Goal: Information Seeking & Learning: Learn about a topic

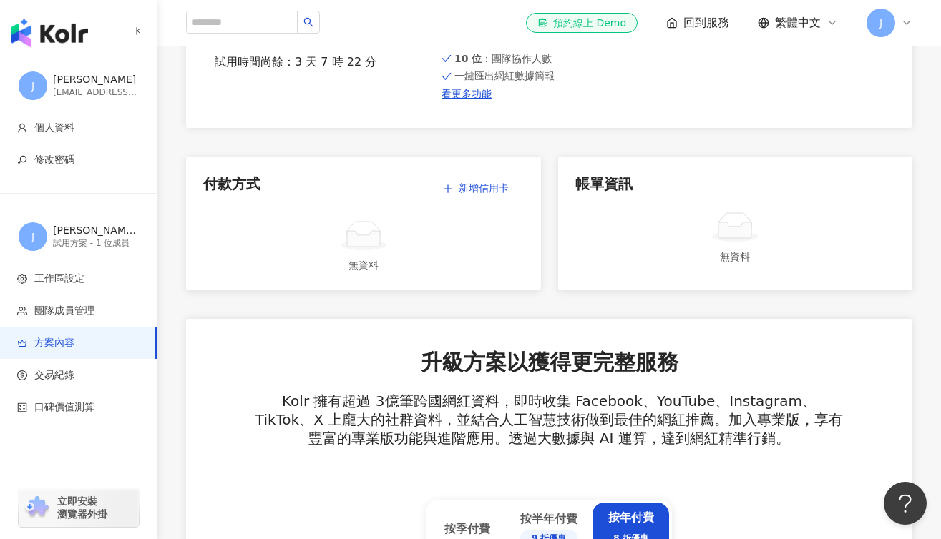
scroll to position [27, 0]
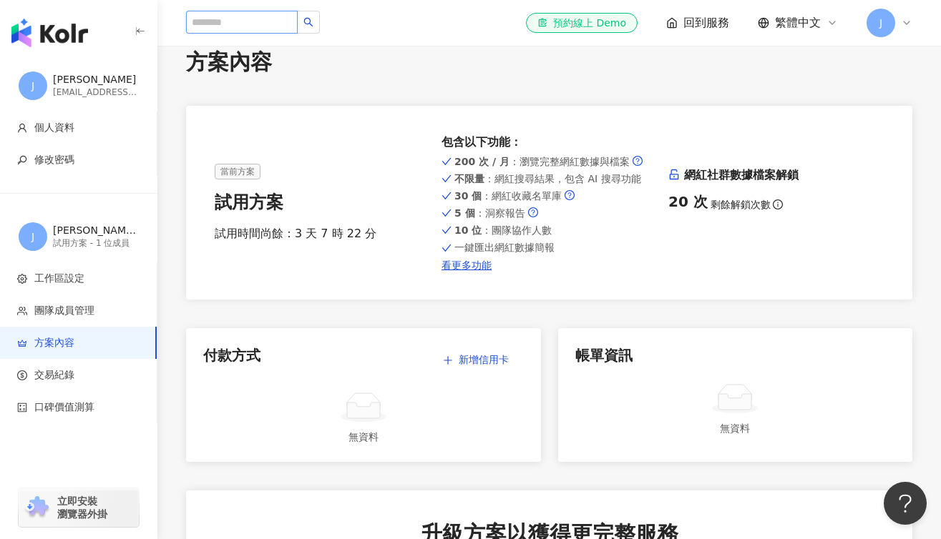
click at [241, 16] on input "search" at bounding box center [242, 22] width 112 height 23
type input "*"
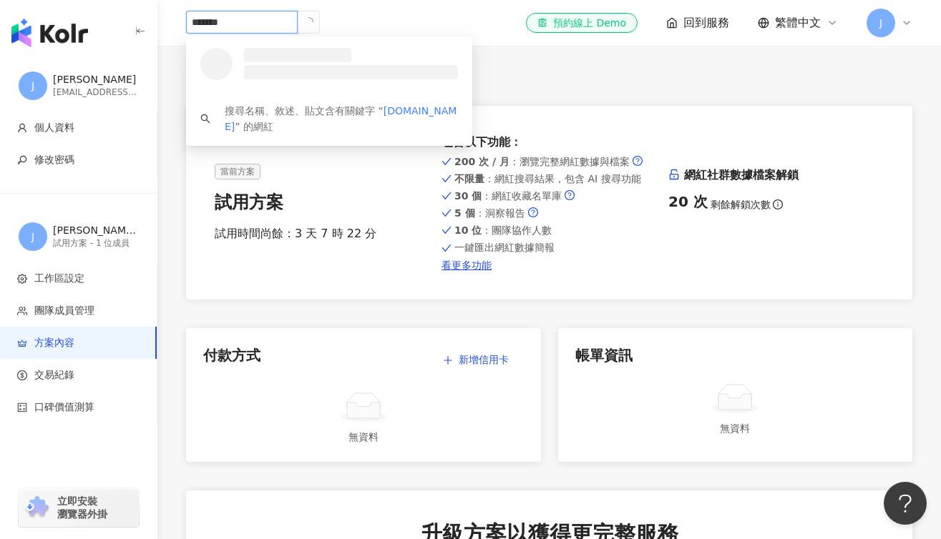
type input "********"
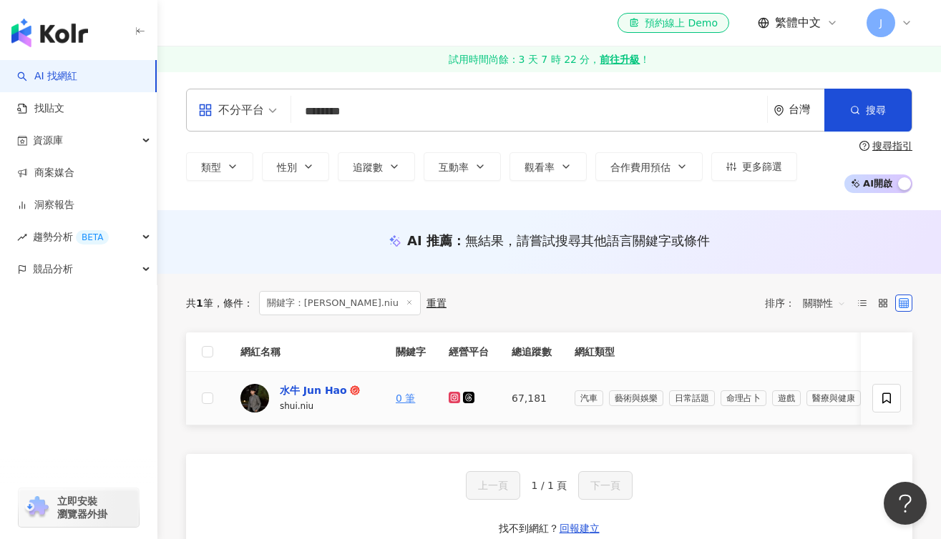
click at [320, 393] on div "水牛 Jun Hao" at bounding box center [313, 390] width 67 height 14
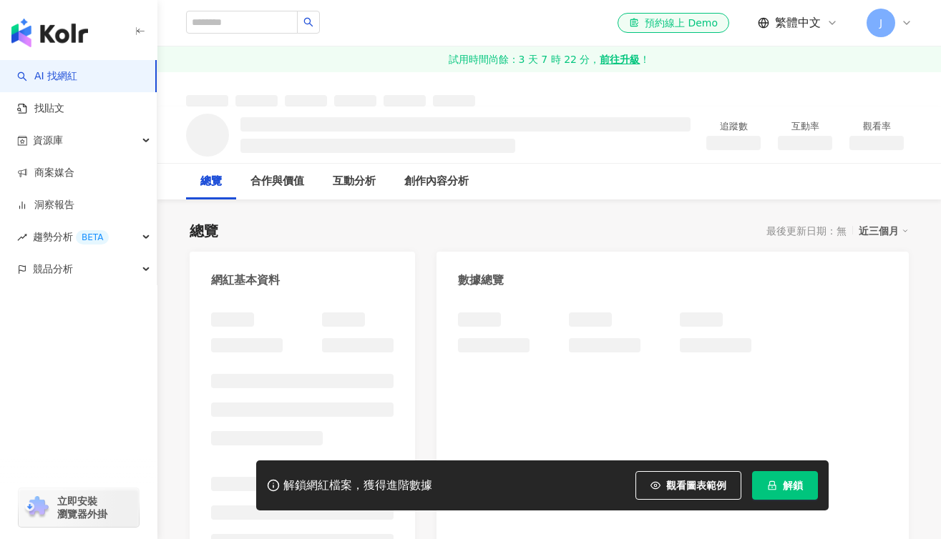
click at [796, 487] on span "解鎖" at bounding box center [792, 485] width 20 height 11
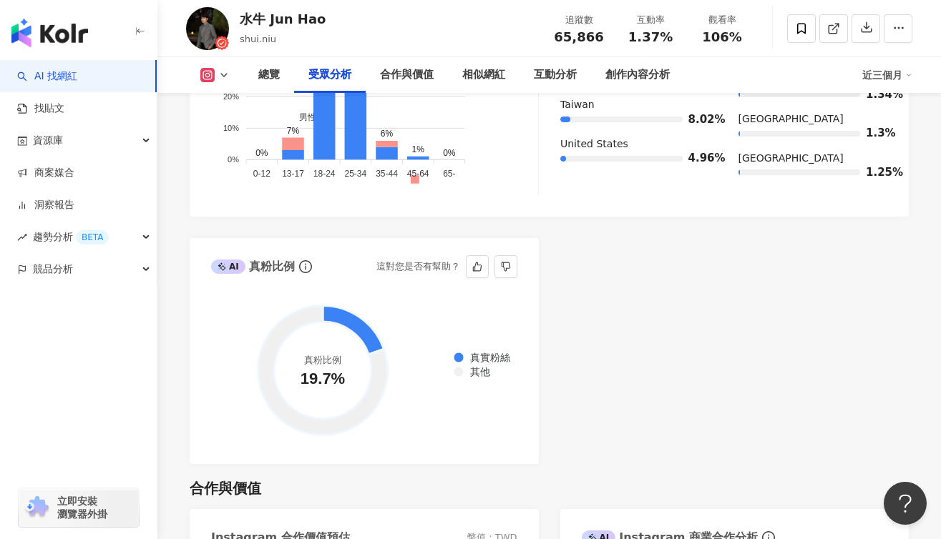
scroll to position [1038, 0]
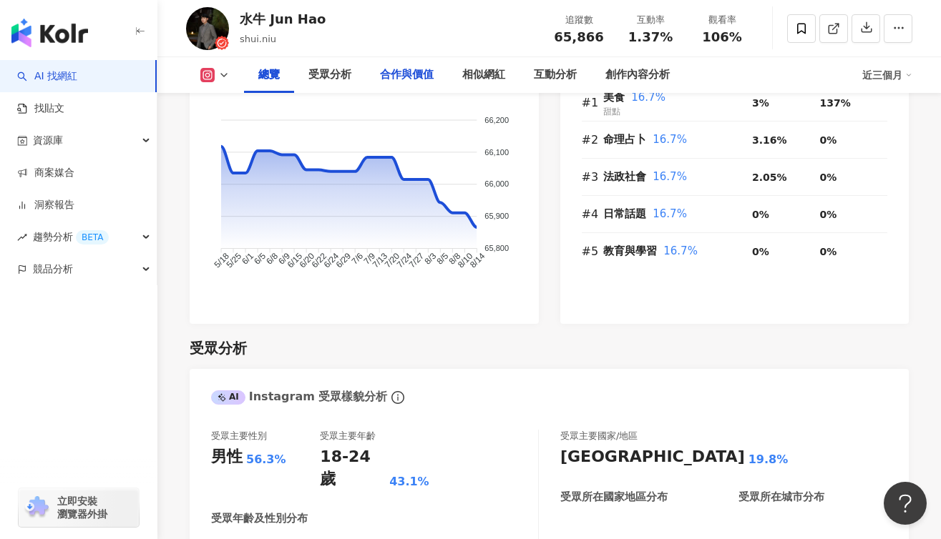
click at [412, 77] on div "合作與價值" at bounding box center [407, 75] width 54 height 17
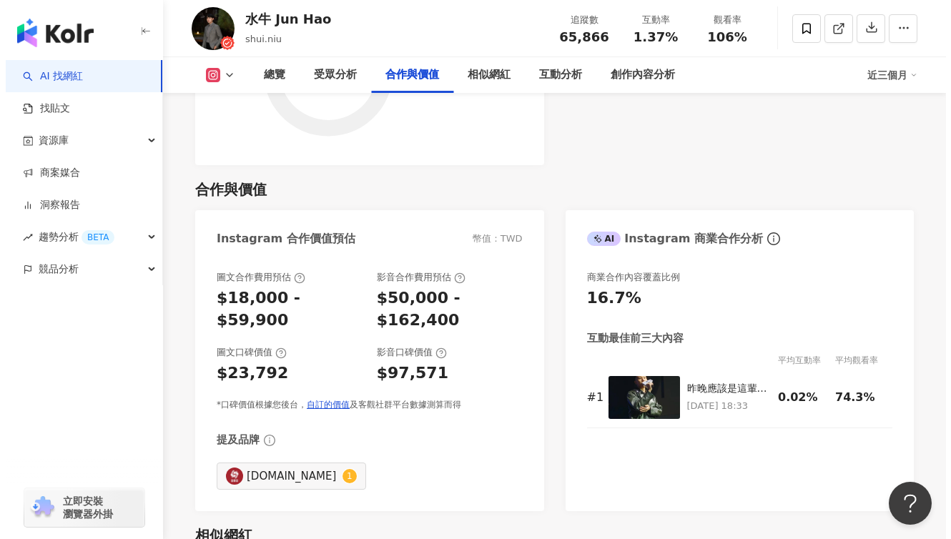
scroll to position [1891, 0]
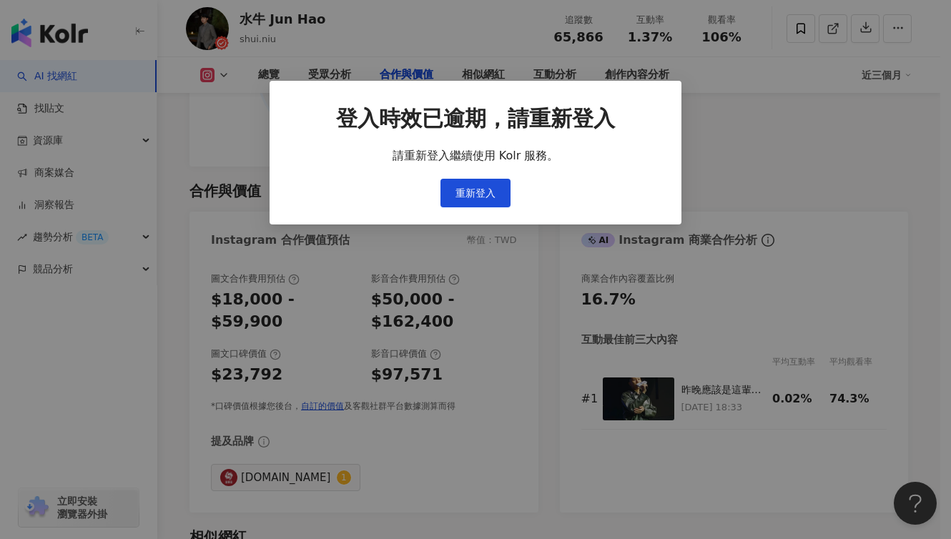
click at [240, 139] on div "登入時效已逾期，請重新登入 請重新登入繼續使用 Kolr 服務。 重新登入" at bounding box center [475, 269] width 951 height 539
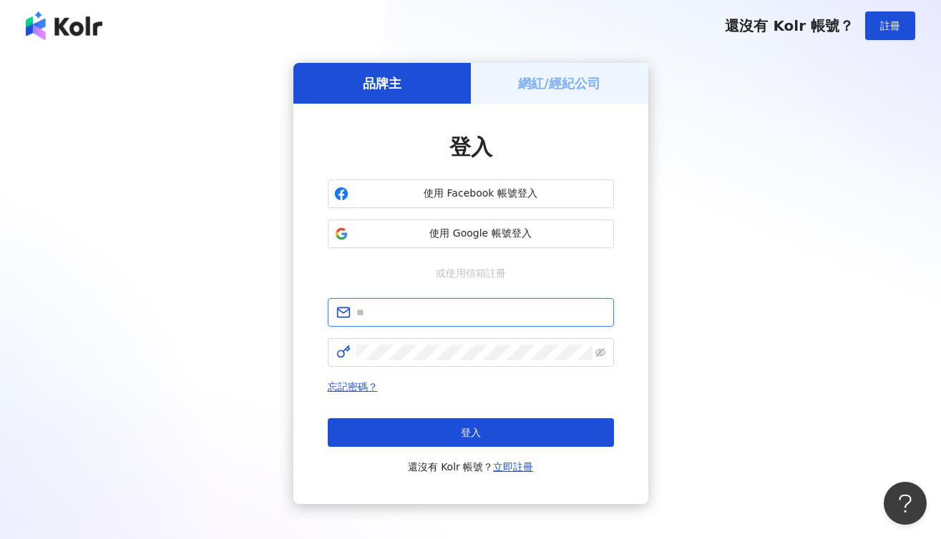
type input "**********"
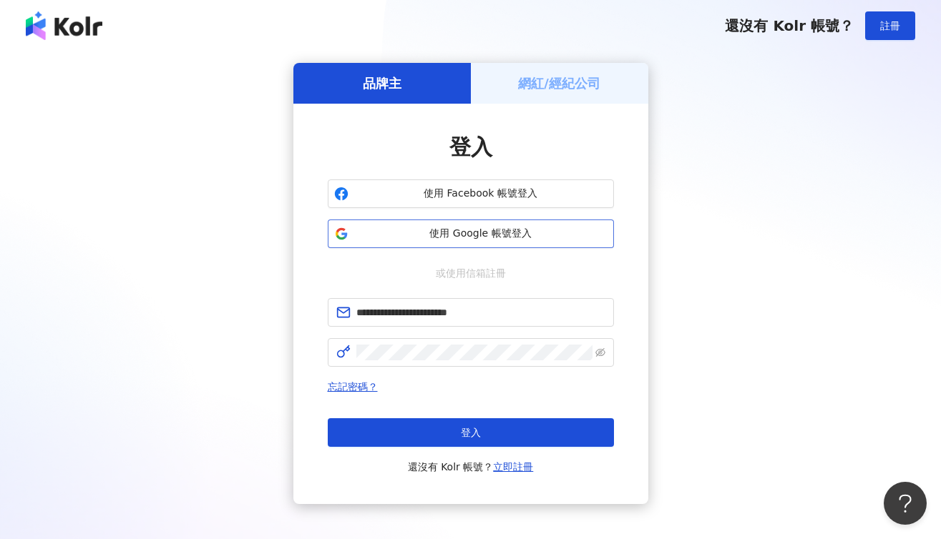
click at [516, 225] on button "使用 Google 帳號登入" at bounding box center [471, 234] width 286 height 29
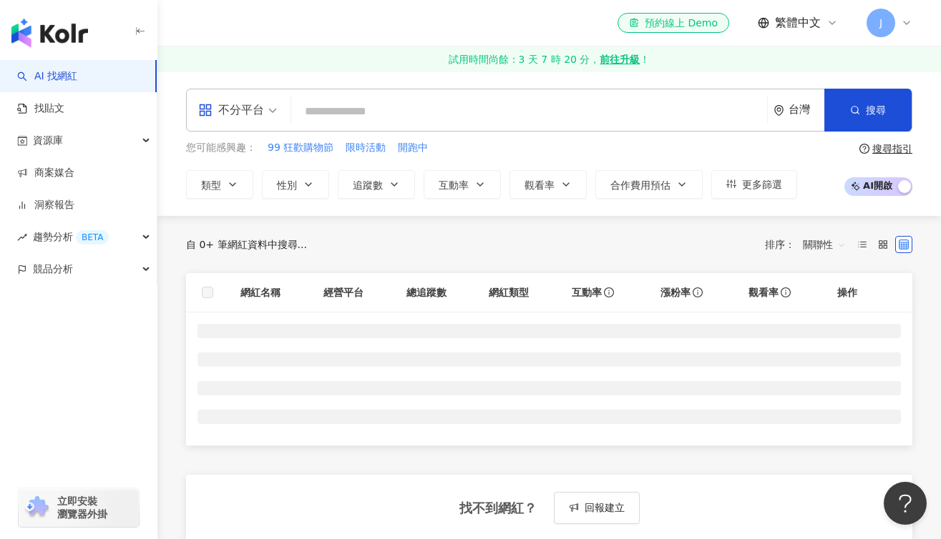
click at [335, 113] on input "search" at bounding box center [529, 111] width 464 height 27
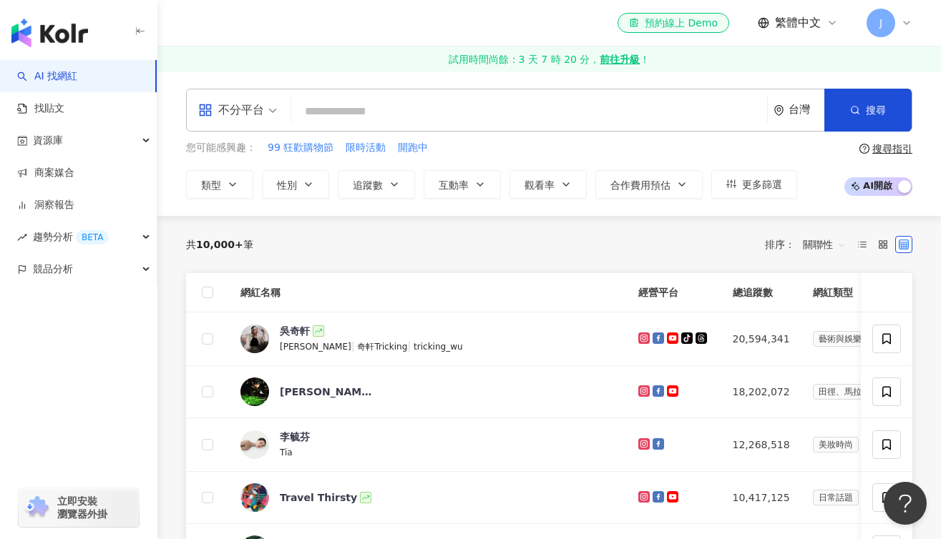
click at [351, 115] on input "search" at bounding box center [529, 111] width 464 height 27
paste input "**********"
type input "**********"
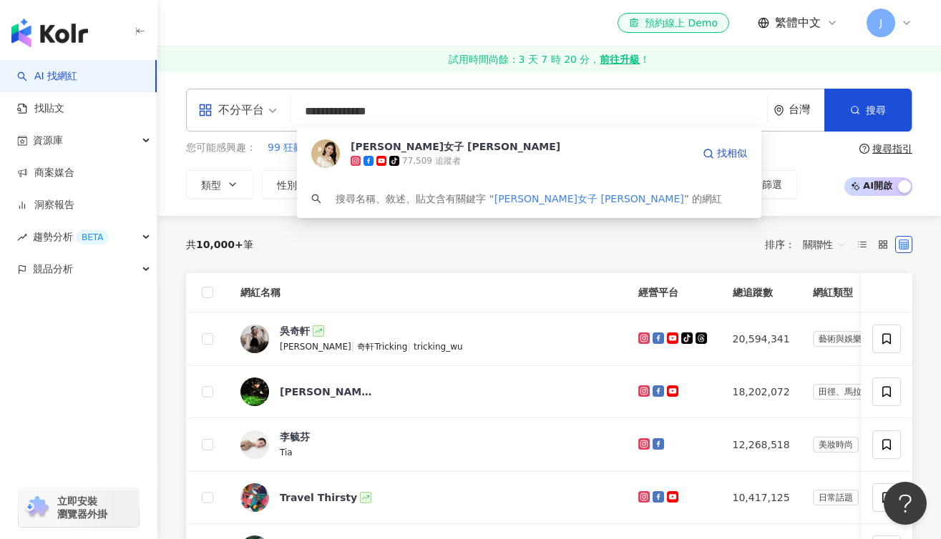
click at [338, 151] on img at bounding box center [325, 153] width 29 height 29
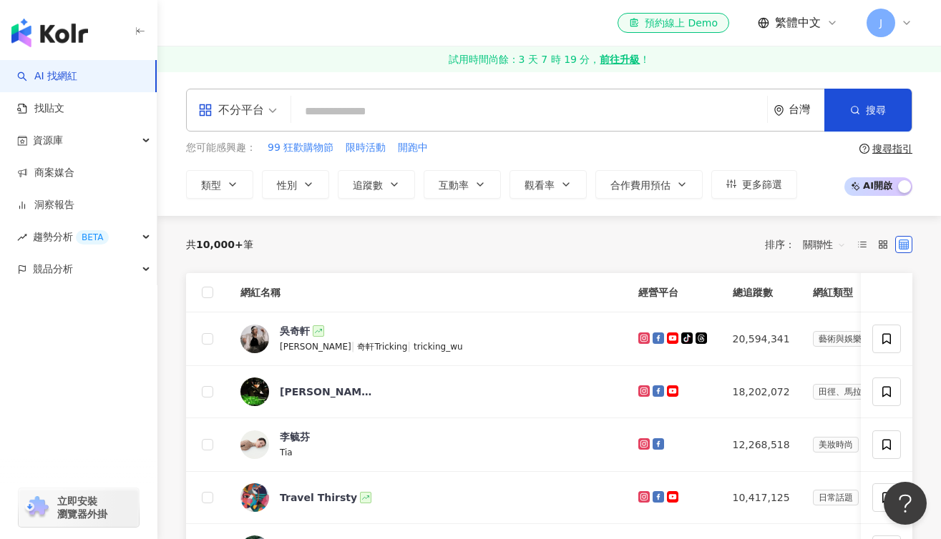
click at [334, 118] on input "search" at bounding box center [529, 111] width 464 height 27
paste input "**********"
type input "**********"
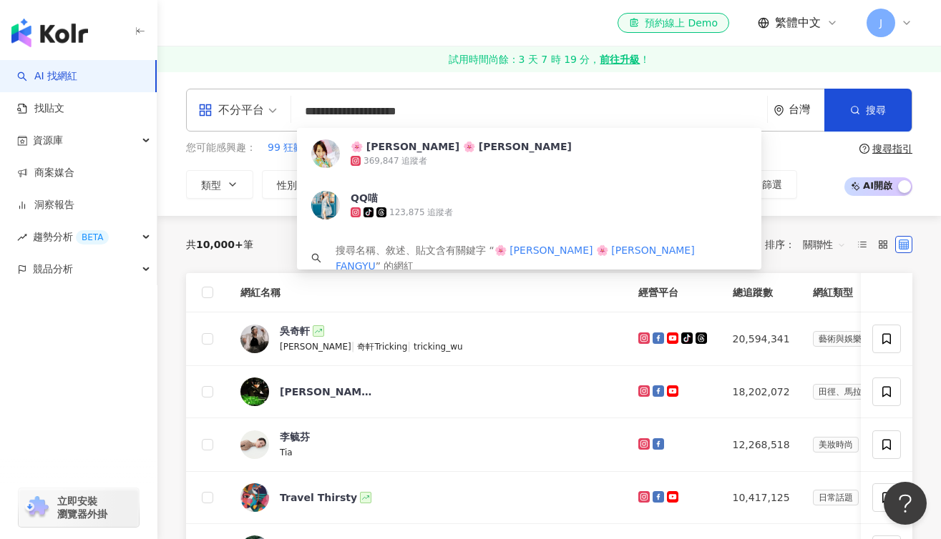
click at [476, 162] on div "369,847 追蹤者" at bounding box center [548, 161] width 396 height 14
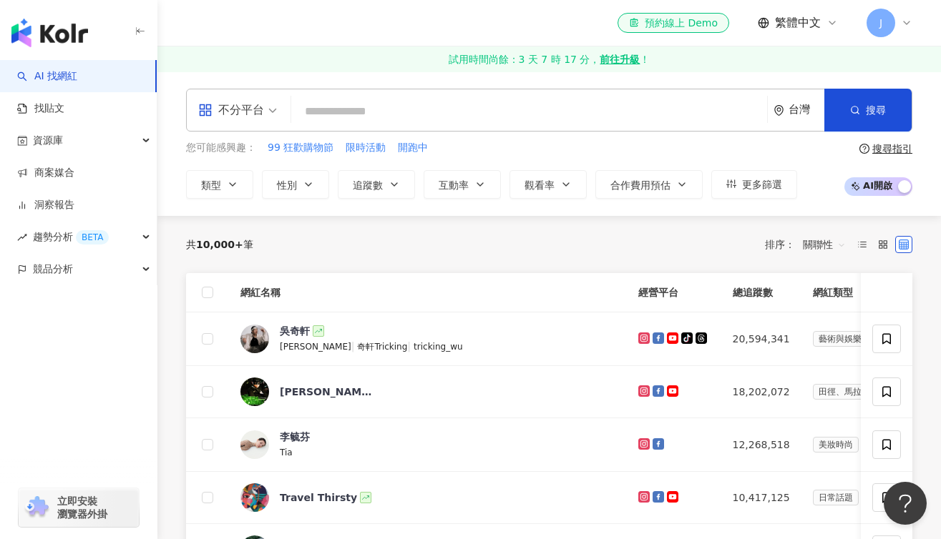
paste input "**********"
type input "**********"
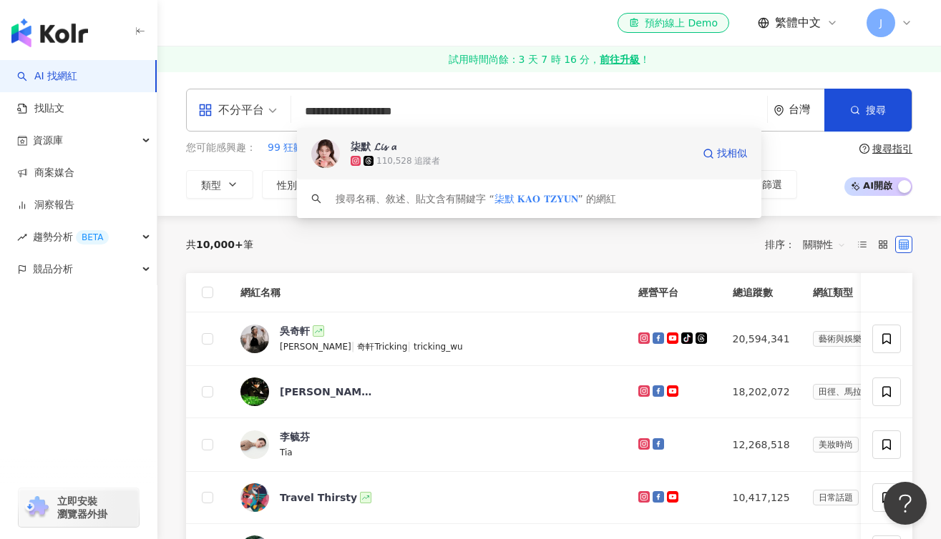
click at [468, 154] on div "110,528 追蹤者" at bounding box center [520, 161] width 341 height 14
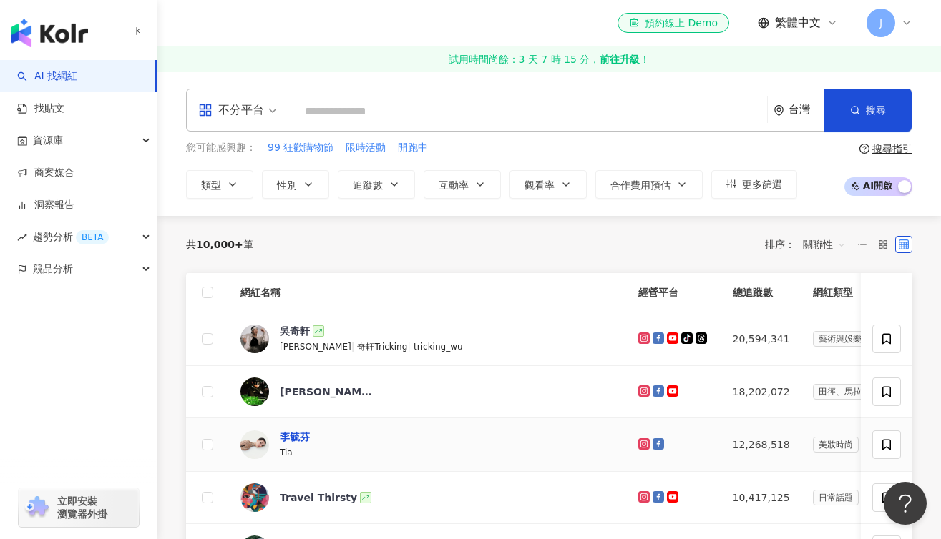
click at [289, 431] on div "李毓芬" at bounding box center [295, 437] width 30 height 14
click at [906, 27] on icon at bounding box center [905, 22] width 11 height 11
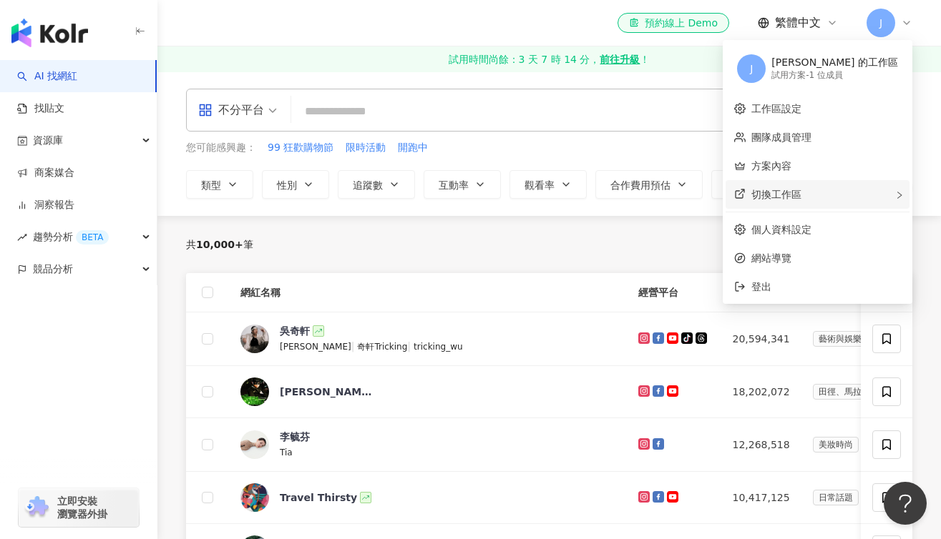
click at [873, 181] on div "切換工作區" at bounding box center [817, 194] width 184 height 29
click at [843, 285] on span "登出" at bounding box center [825, 287] width 149 height 16
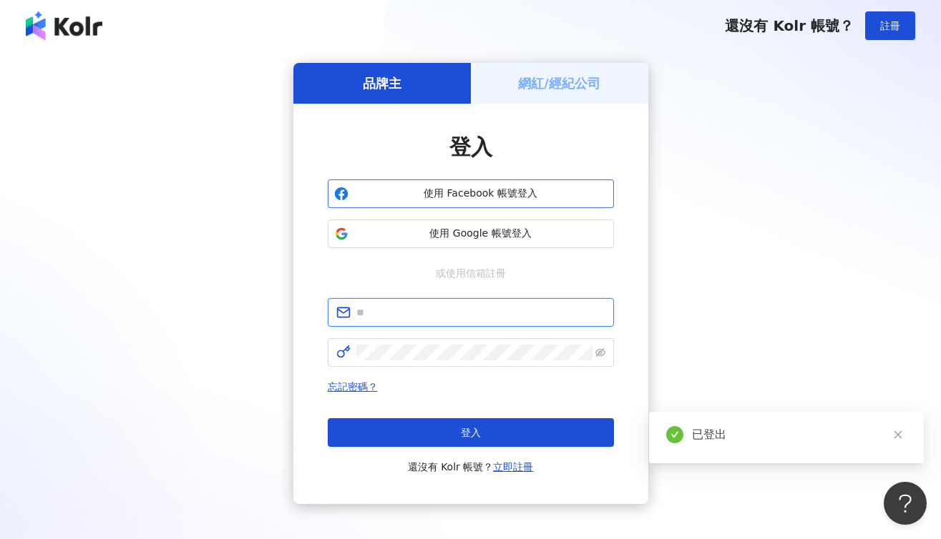
type input "**********"
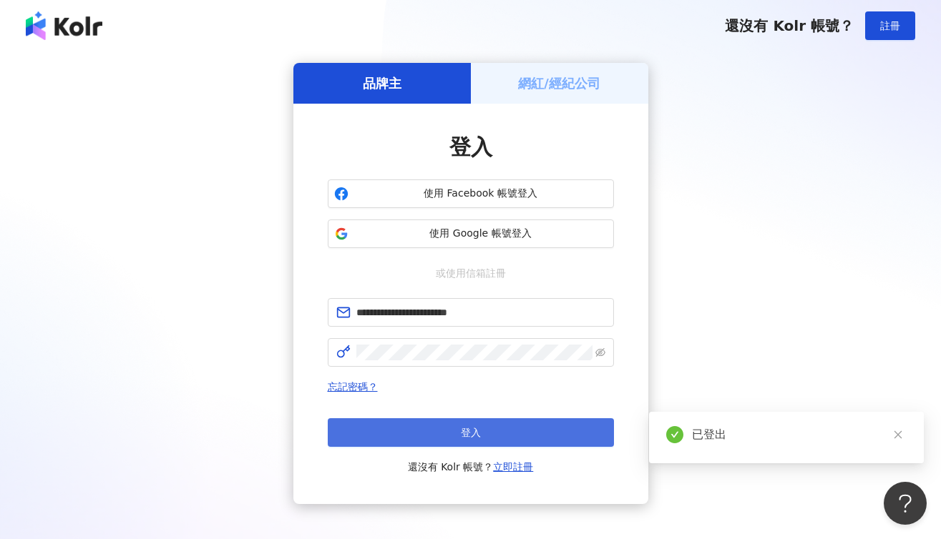
click at [437, 428] on button "登入" at bounding box center [471, 432] width 286 height 29
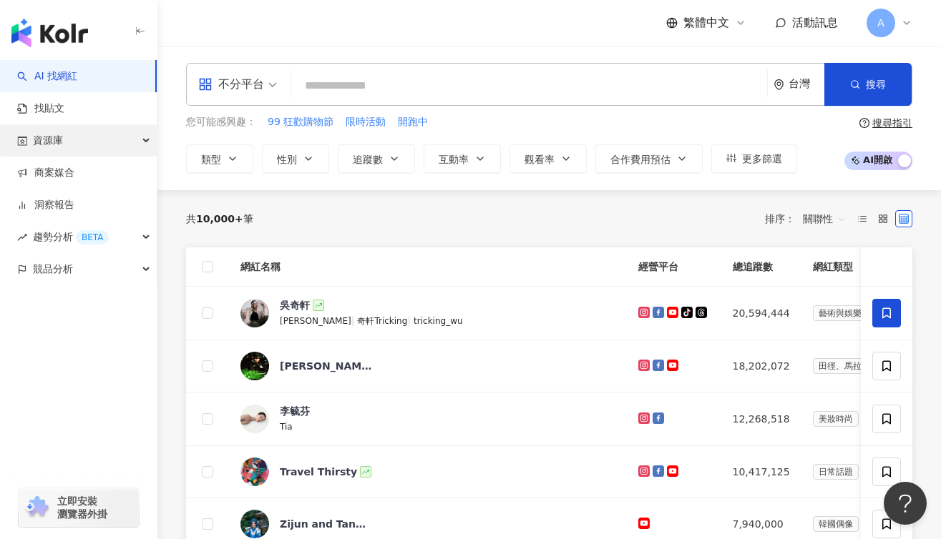
click at [121, 145] on div "資源庫" at bounding box center [78, 140] width 157 height 32
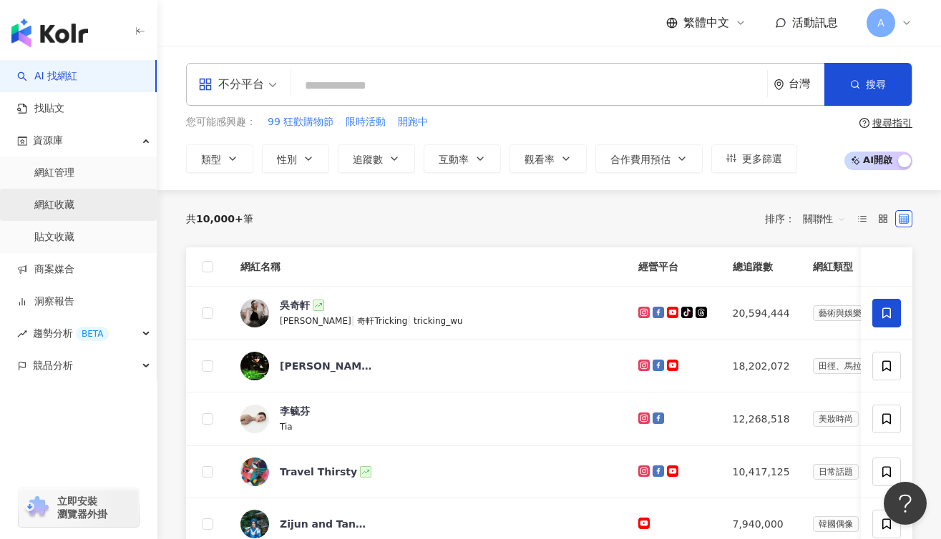
click at [74, 212] on link "網紅收藏" at bounding box center [54, 205] width 40 height 14
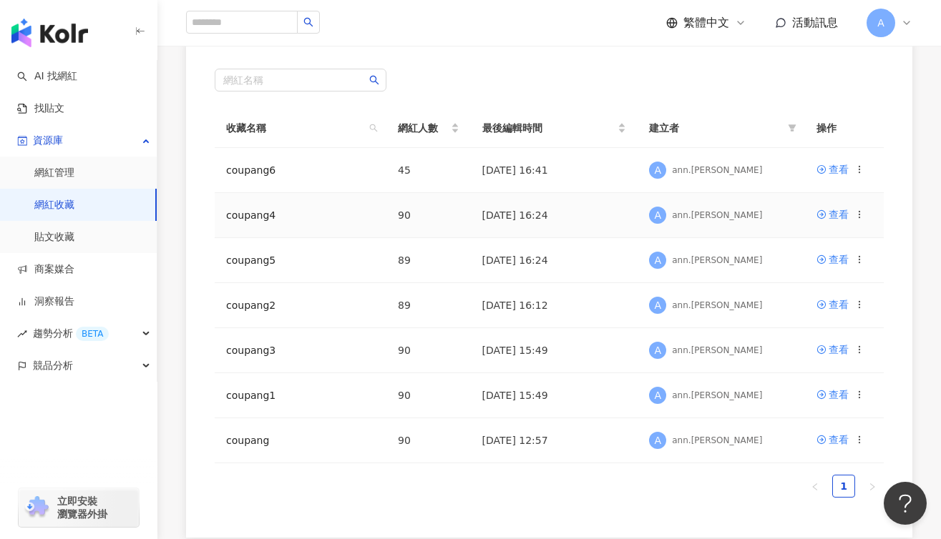
scroll to position [330, 0]
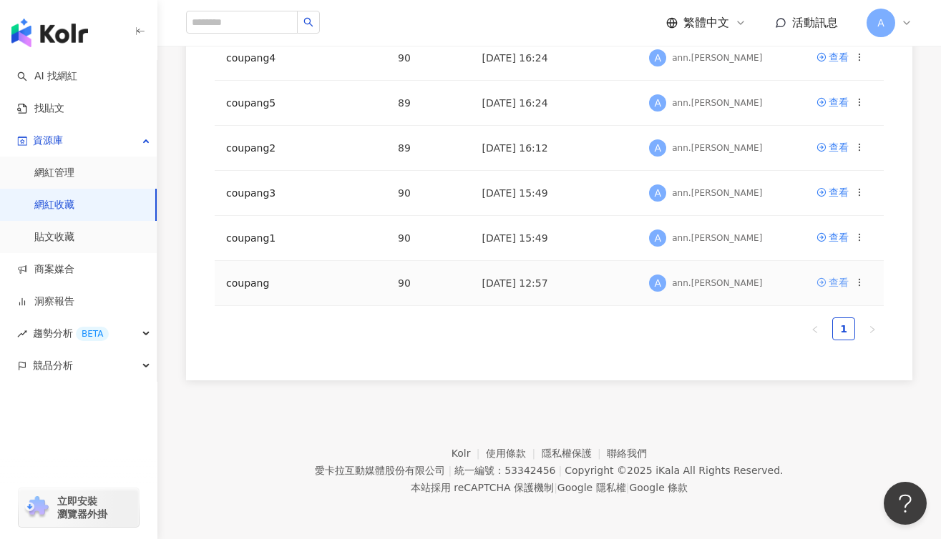
click at [821, 276] on link "查看" at bounding box center [832, 283] width 32 height 16
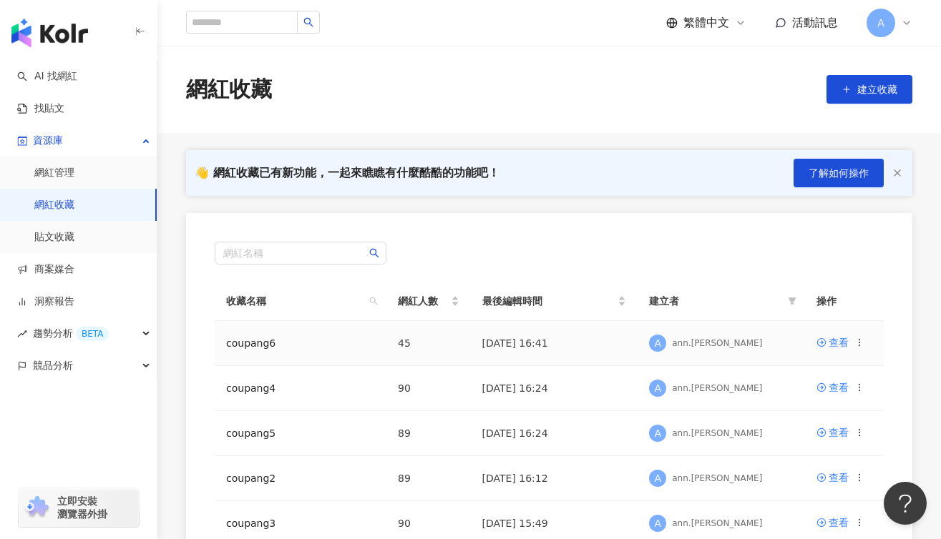
click at [863, 344] on icon at bounding box center [859, 343] width 10 height 10
click at [785, 285] on th "建立者" at bounding box center [720, 301] width 167 height 39
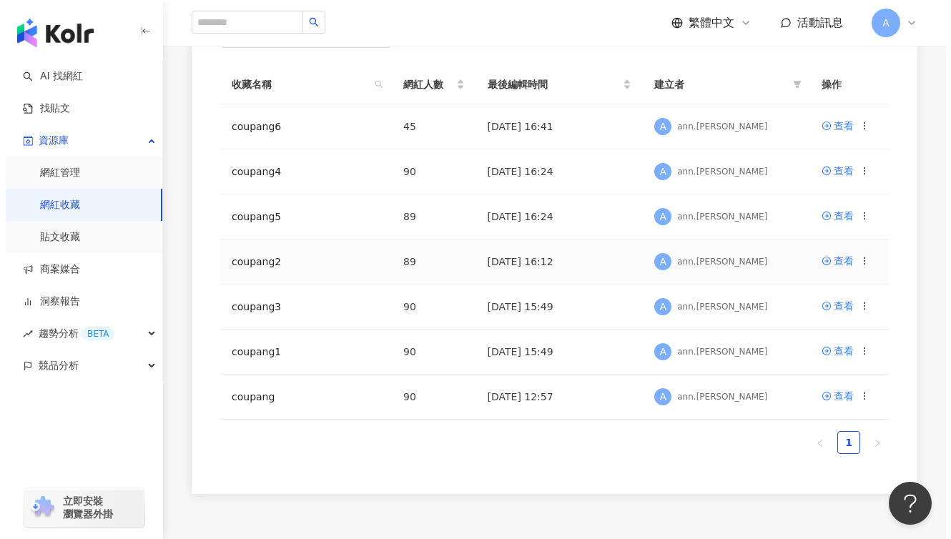
scroll to position [217, 0]
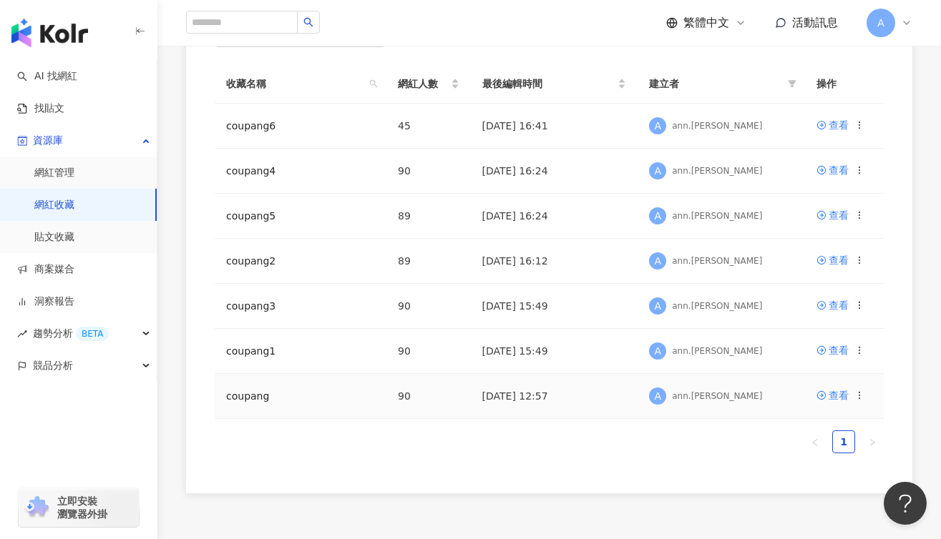
click at [659, 399] on span "A" at bounding box center [657, 396] width 7 height 16
click at [460, 396] on td "90" at bounding box center [428, 396] width 84 height 45
click at [305, 381] on td "coupang" at bounding box center [301, 396] width 172 height 45
click at [257, 386] on td "coupang" at bounding box center [301, 396] width 172 height 45
click at [866, 393] on td "查看" at bounding box center [844, 396] width 79 height 45
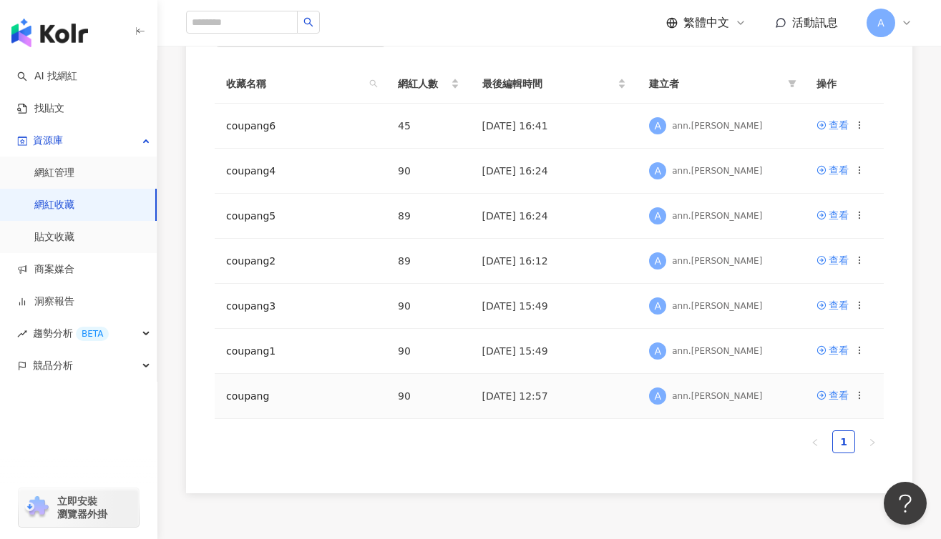
click at [858, 393] on icon at bounding box center [859, 396] width 10 height 10
click at [799, 445] on div "匯出收藏" at bounding box center [822, 453] width 60 height 16
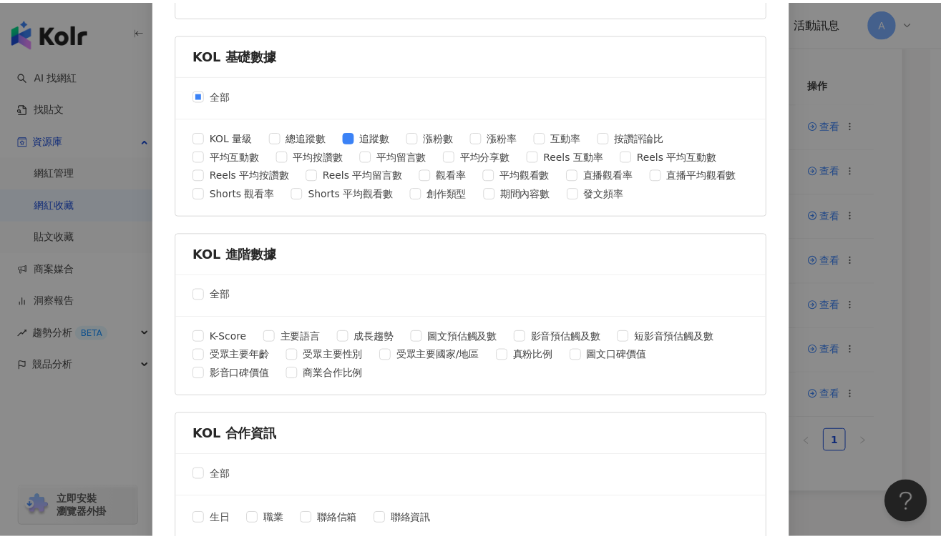
scroll to position [571, 0]
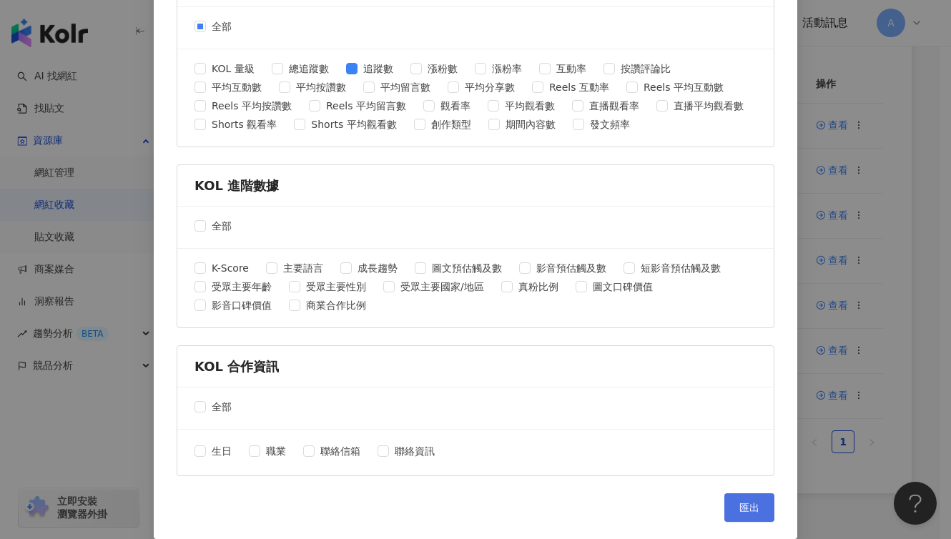
click at [740, 509] on span "匯出" at bounding box center [750, 507] width 20 height 11
click at [865, 92] on div "匯出收藏 請選擇您欲匯出的項目 社群平台 全部 Facebook Instagram YouTube TikTok X 數據時間 全部 近三個月 近六個月 K…" at bounding box center [475, 269] width 951 height 539
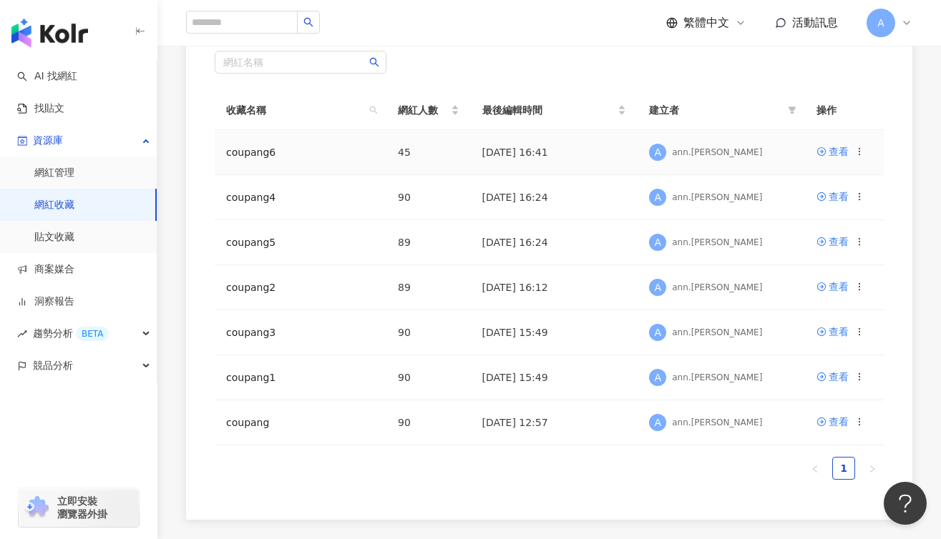
scroll to position [193, 0]
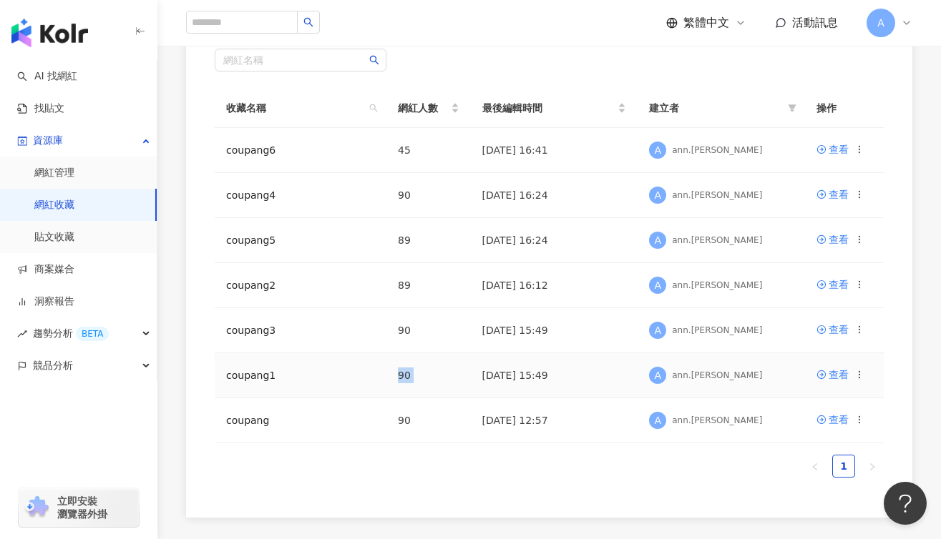
drag, startPoint x: 456, startPoint y: 365, endPoint x: 566, endPoint y: 365, distance: 110.9
click at [564, 366] on tr "coupang1 90 2025/8/14 15:49 A ann.lin 查看" at bounding box center [549, 375] width 669 height 45
click at [566, 173] on td "2025/8/14 16:24" at bounding box center [554, 195] width 167 height 45
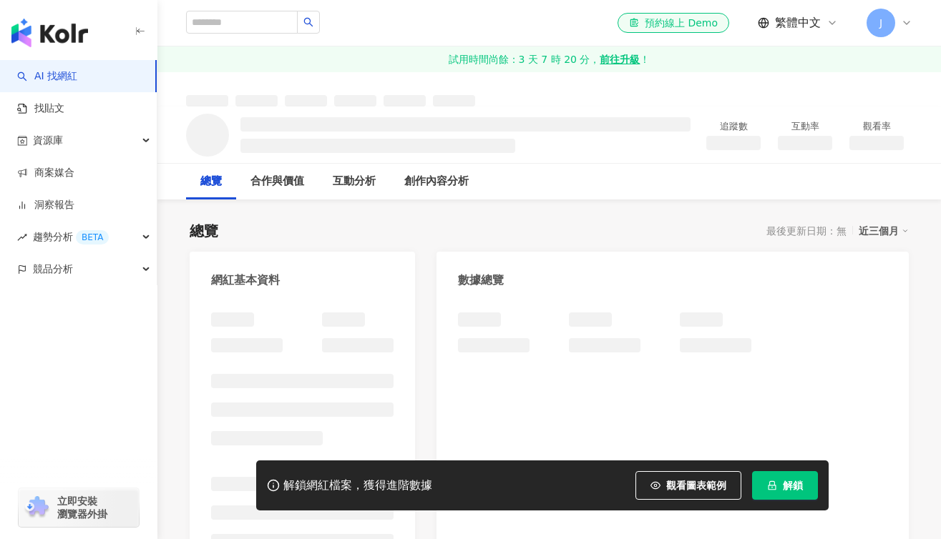
click at [794, 500] on div "解鎖網紅檔案，獲得進階數據 觀看圖表範例 解鎖" at bounding box center [542, 486] width 572 height 50
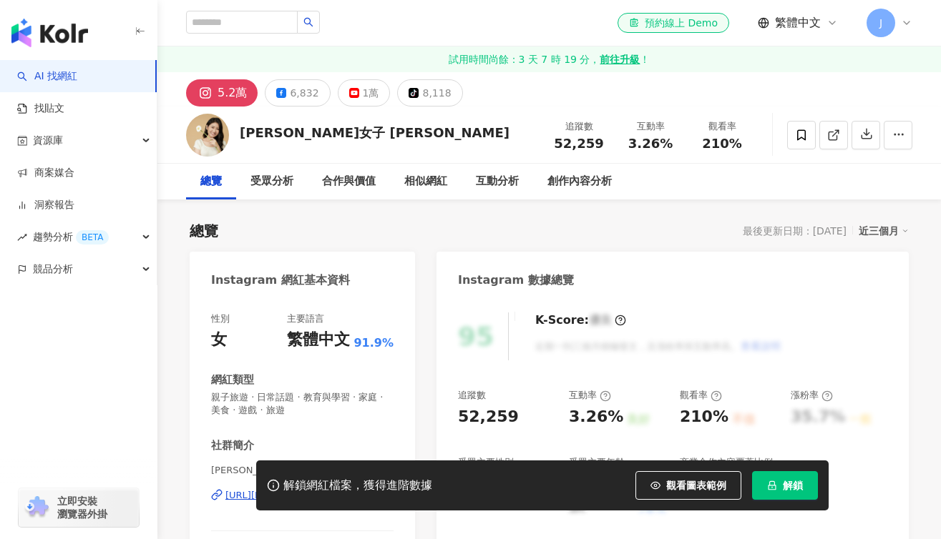
click at [792, 483] on span "解鎖" at bounding box center [792, 485] width 20 height 11
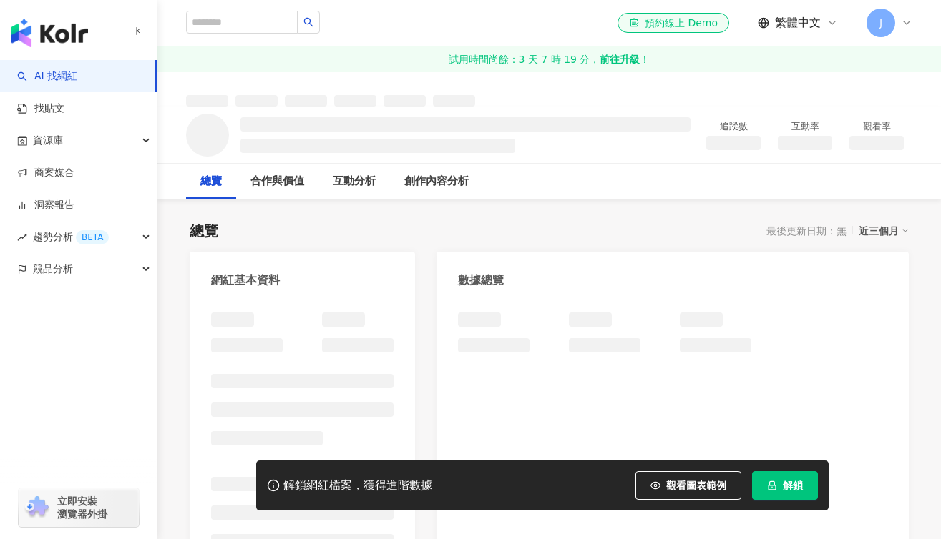
click at [779, 478] on button "解鎖" at bounding box center [785, 485] width 66 height 29
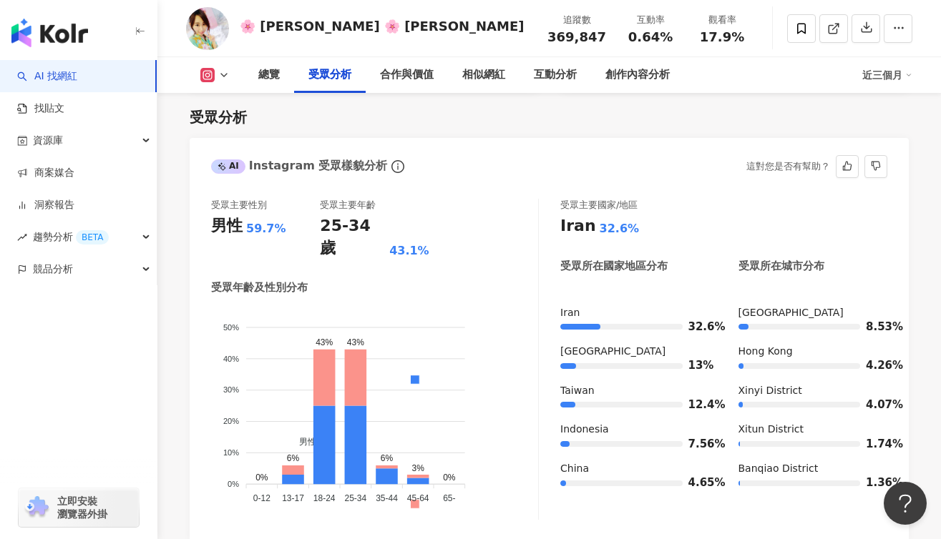
scroll to position [1307, 0]
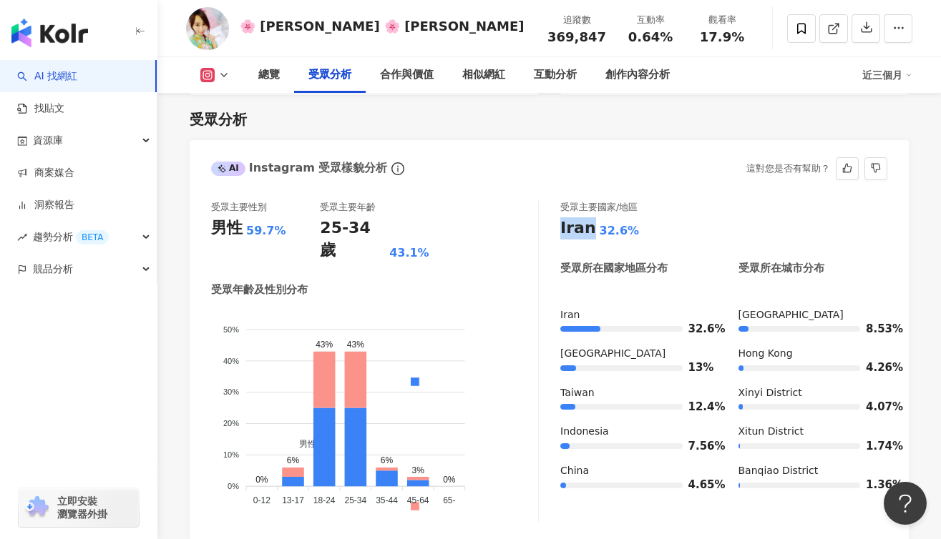
drag, startPoint x: 561, startPoint y: 181, endPoint x: 584, endPoint y: 181, distance: 22.9
click at [584, 217] on div "Iran" at bounding box center [578, 228] width 36 height 22
copy div "Iran"
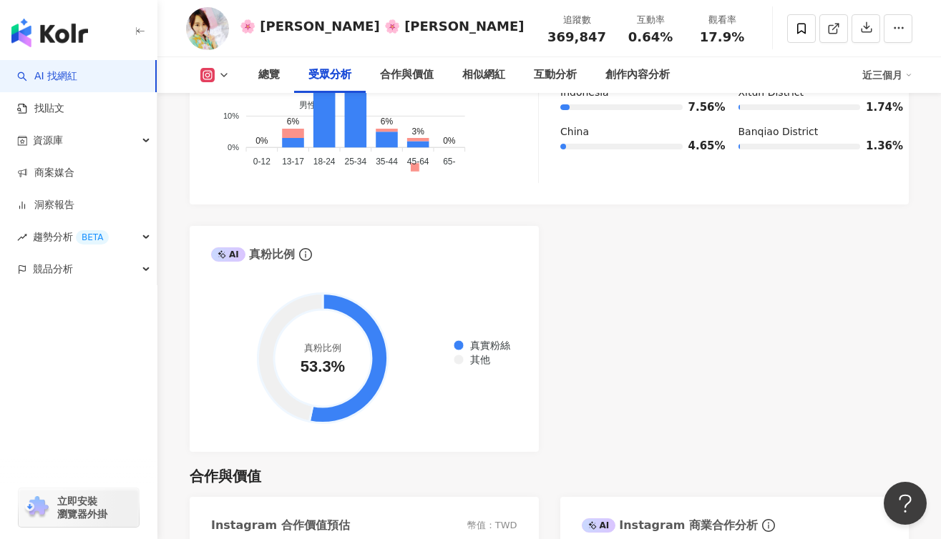
scroll to position [1727, 0]
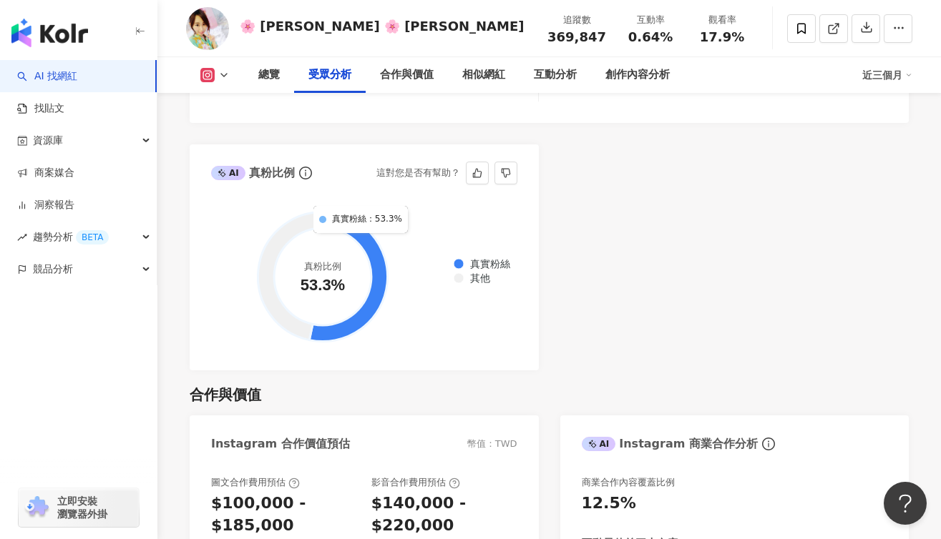
click at [360, 212] on icon at bounding box center [348, 276] width 78 height 129
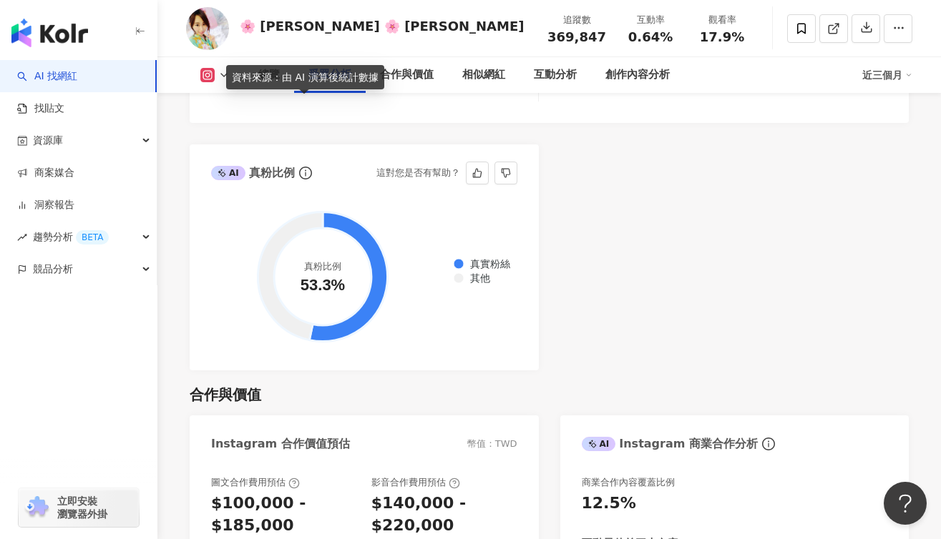
click at [305, 167] on icon "info-circle" at bounding box center [305, 173] width 13 height 13
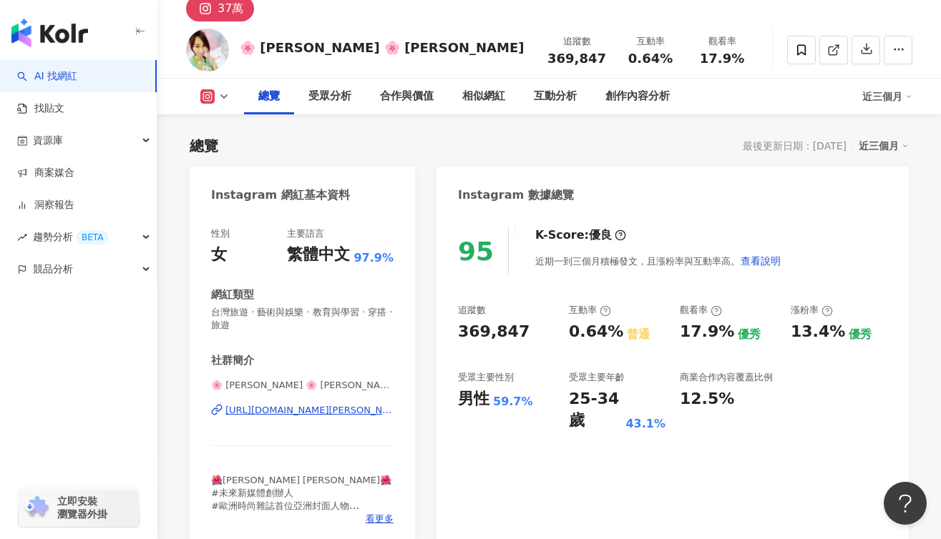
scroll to position [0, 0]
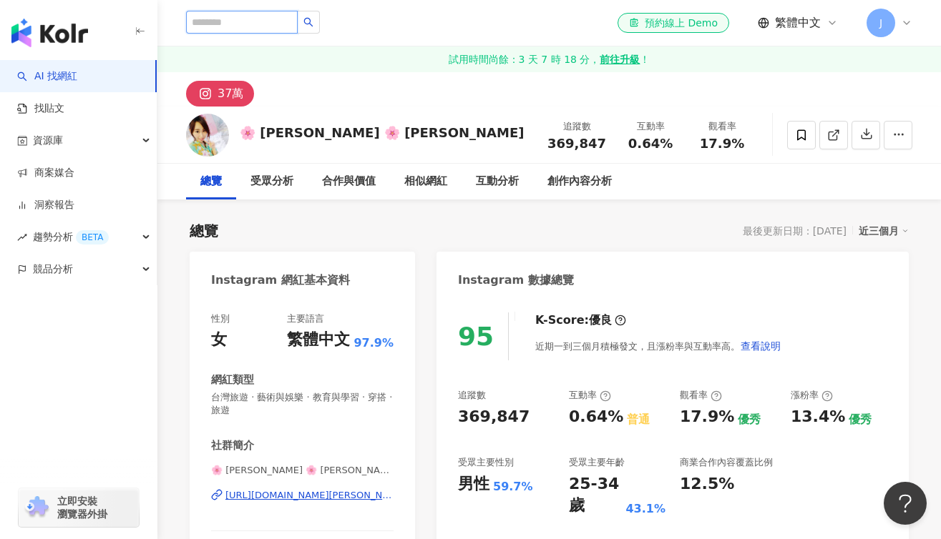
click at [268, 21] on input "search" at bounding box center [242, 22] width 112 height 23
type input "*"
type input "**"
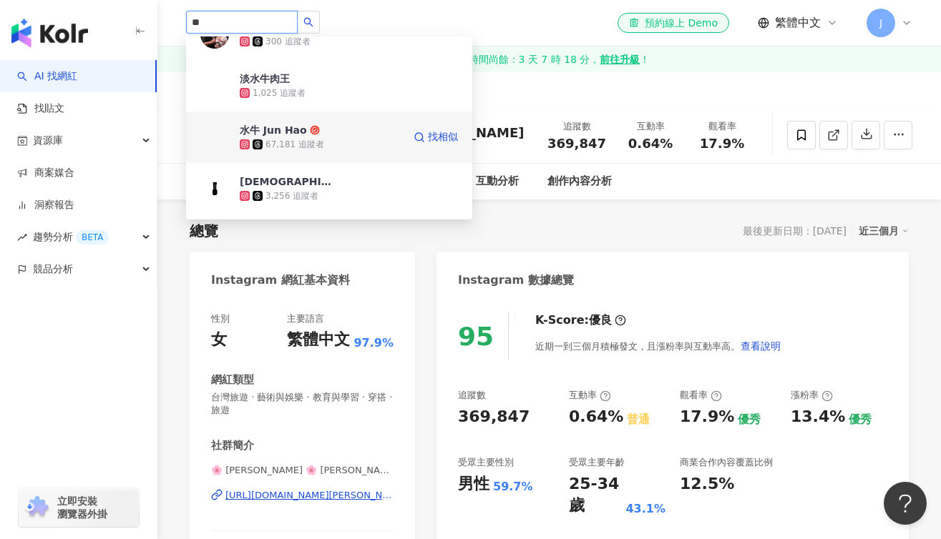
scroll to position [205, 0]
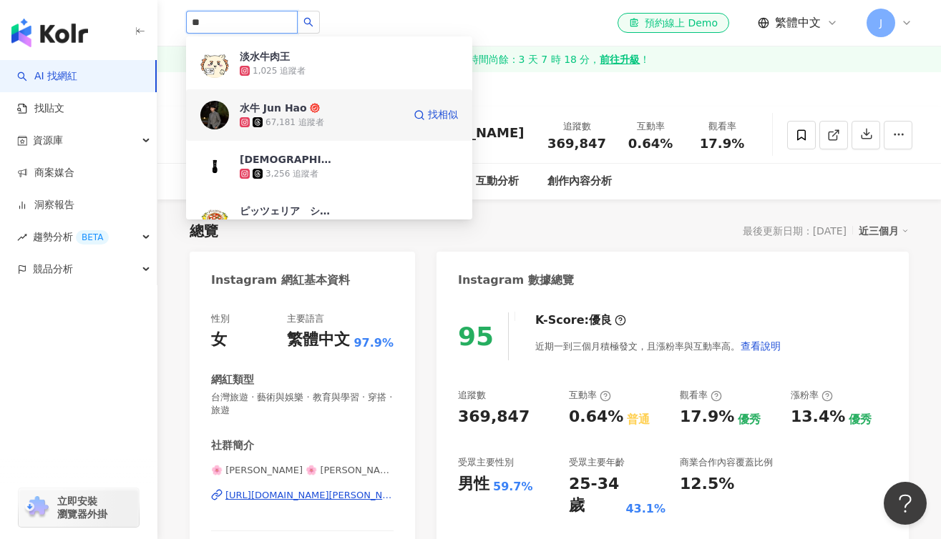
click at [342, 132] on div "水牛 Jun Hao 67,181 追蹤者 找相似" at bounding box center [329, 114] width 286 height 51
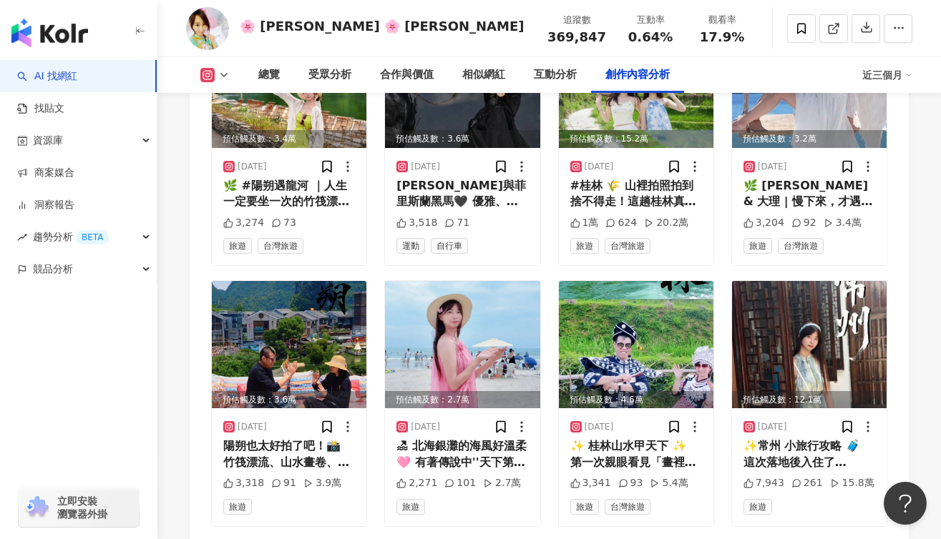
scroll to position [5124, 0]
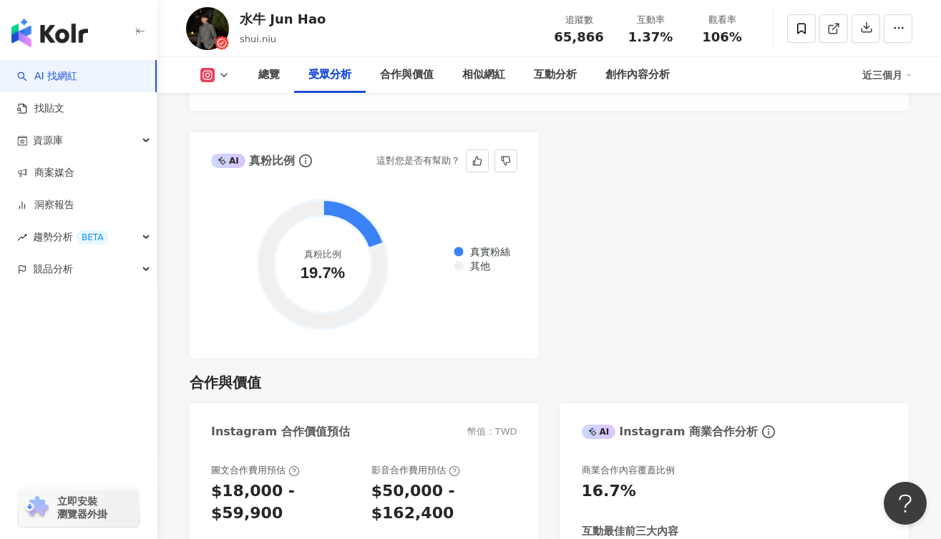
scroll to position [1711, 0]
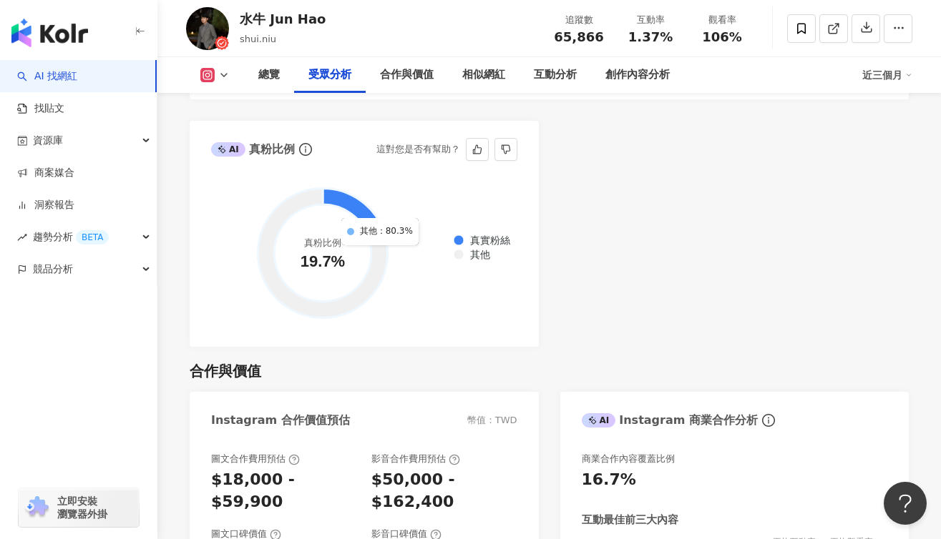
click at [379, 189] on icon at bounding box center [321, 253] width 129 height 129
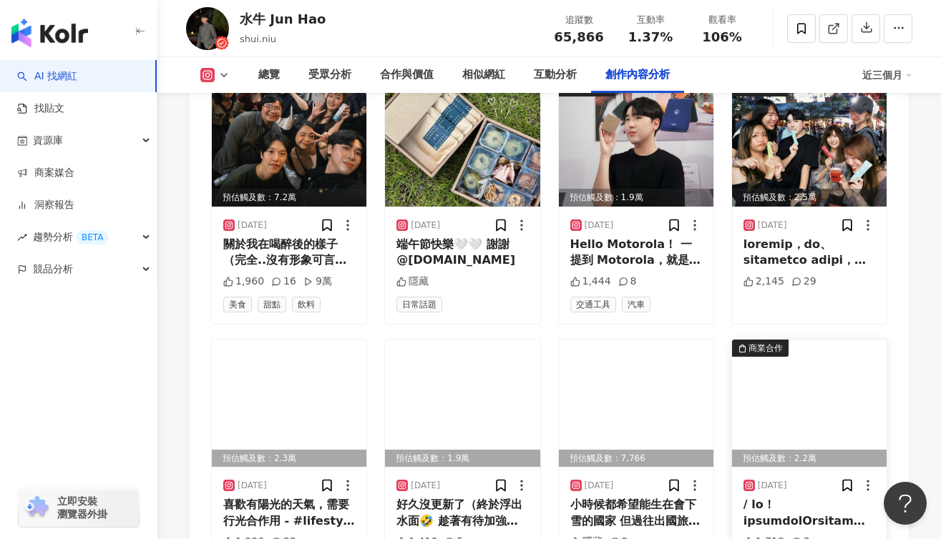
scroll to position [4638, 0]
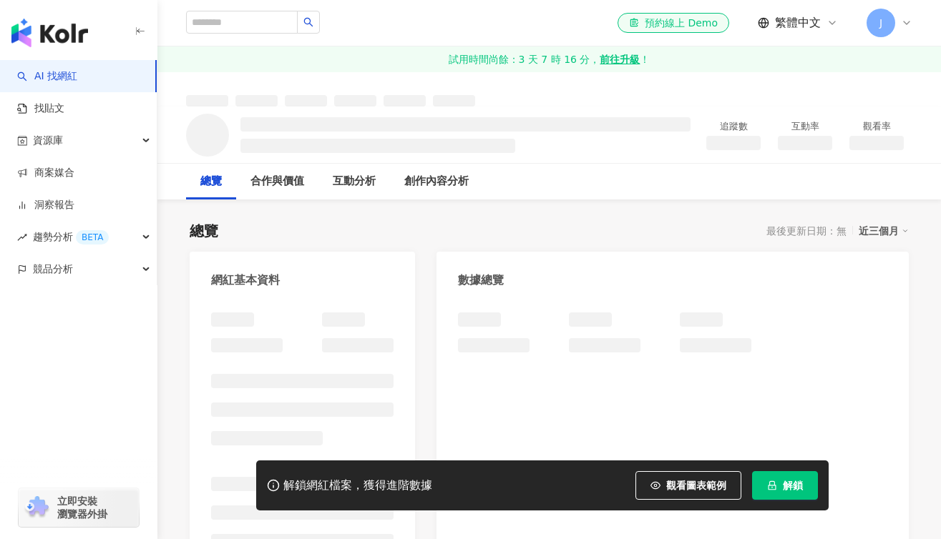
click at [772, 481] on icon "lock" at bounding box center [772, 486] width 10 height 10
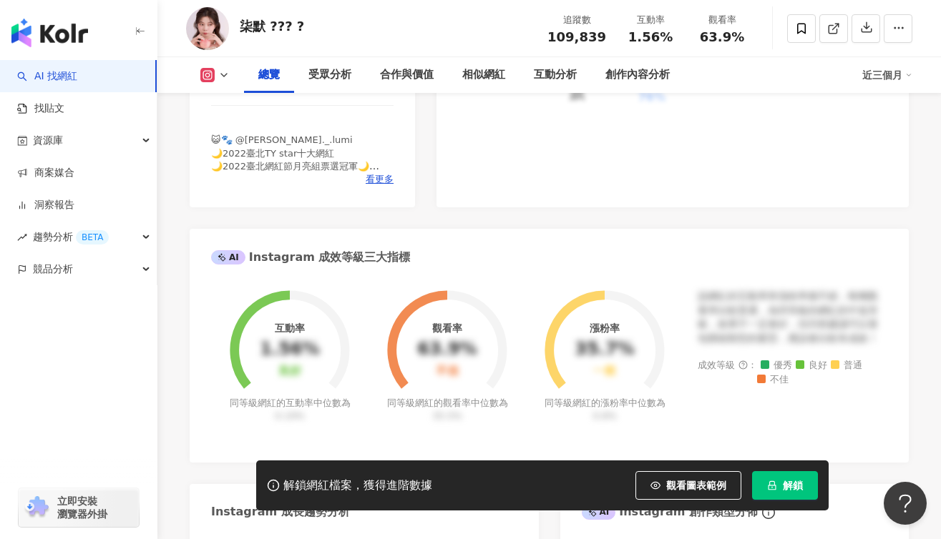
scroll to position [413, 0]
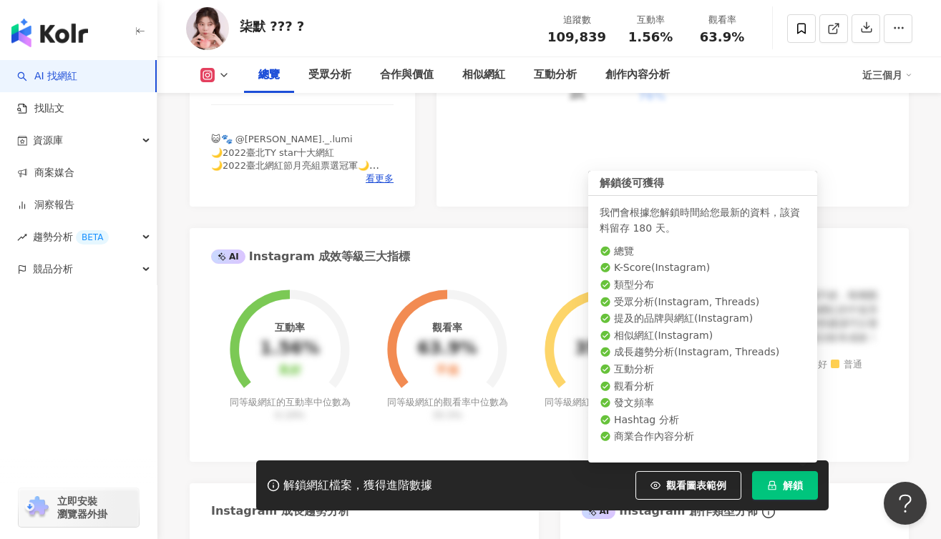
click at [775, 484] on icon "lock" at bounding box center [772, 486] width 10 height 10
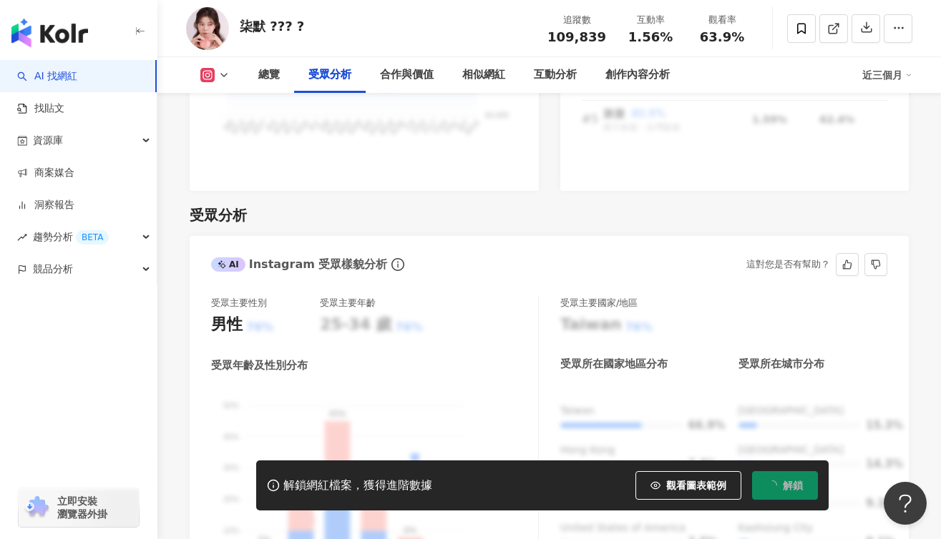
scroll to position [1338, 0]
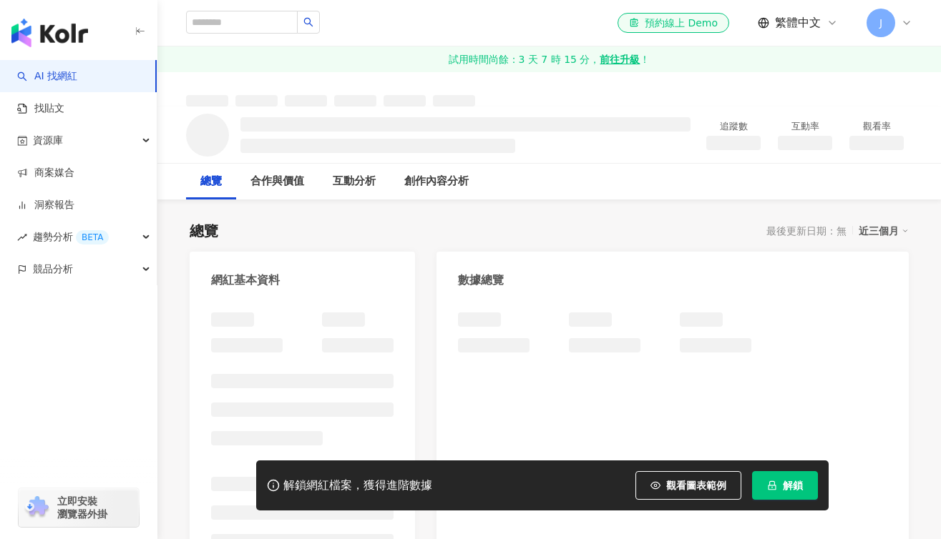
click at [800, 491] on button "解鎖" at bounding box center [785, 485] width 66 height 29
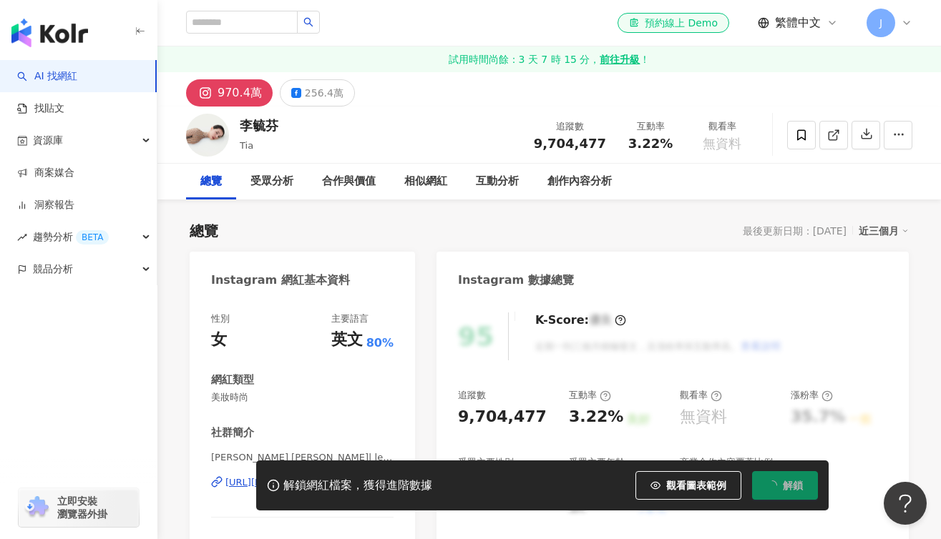
scroll to position [79, 0]
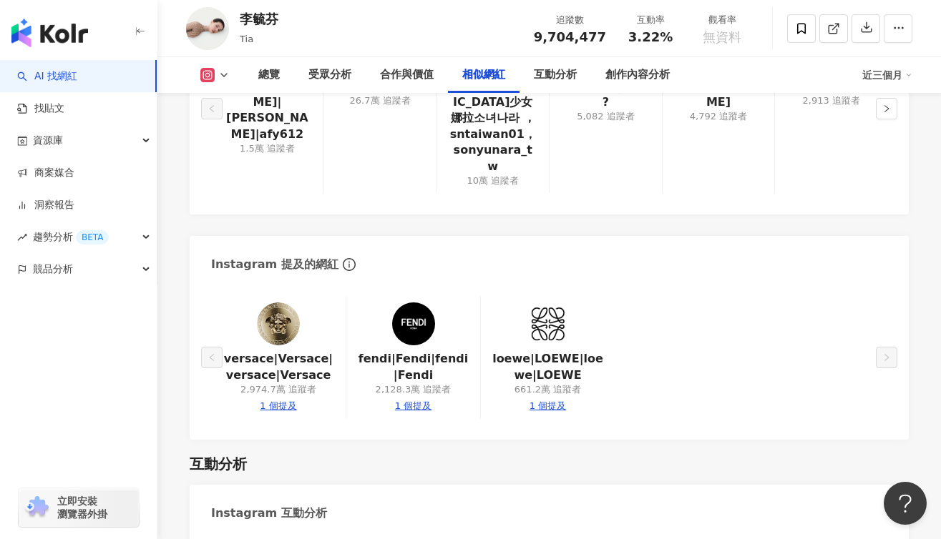
scroll to position [2206, 0]
